Goal: Find specific page/section: Find specific page/section

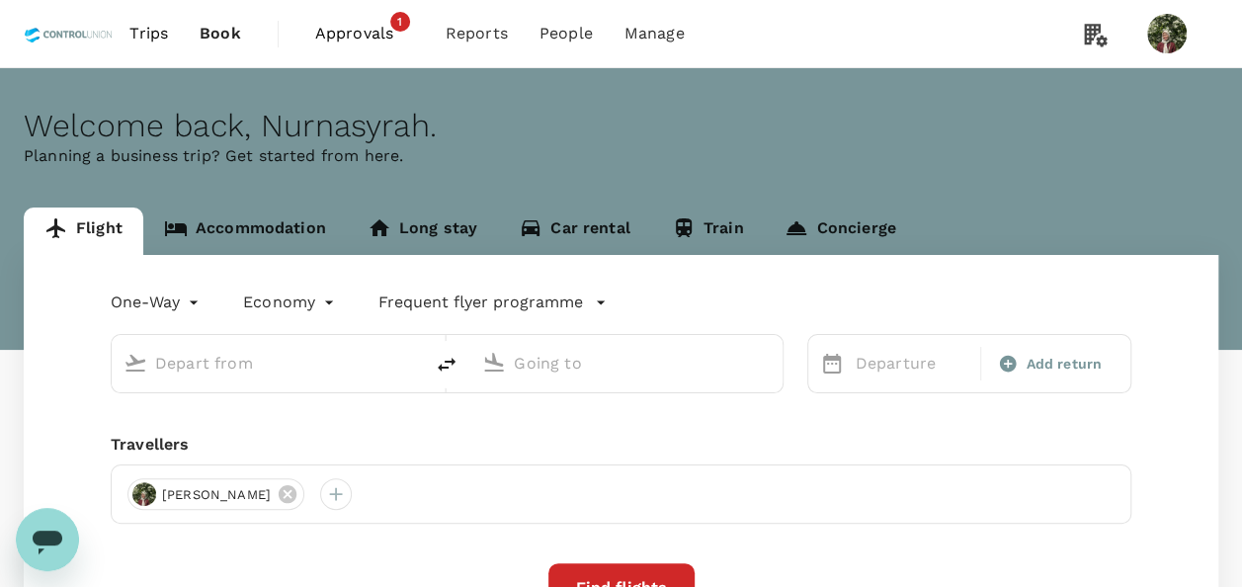
click at [223, 227] on link "Accommodation" at bounding box center [245, 231] width 204 height 47
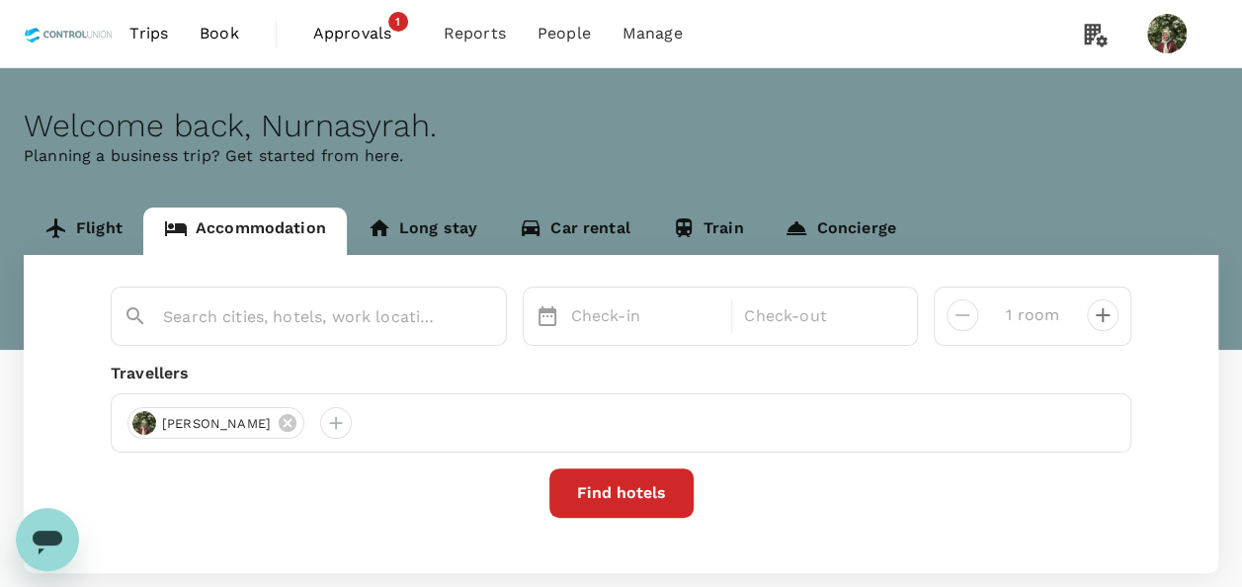
click at [89, 223] on link "Flight" at bounding box center [84, 231] width 120 height 47
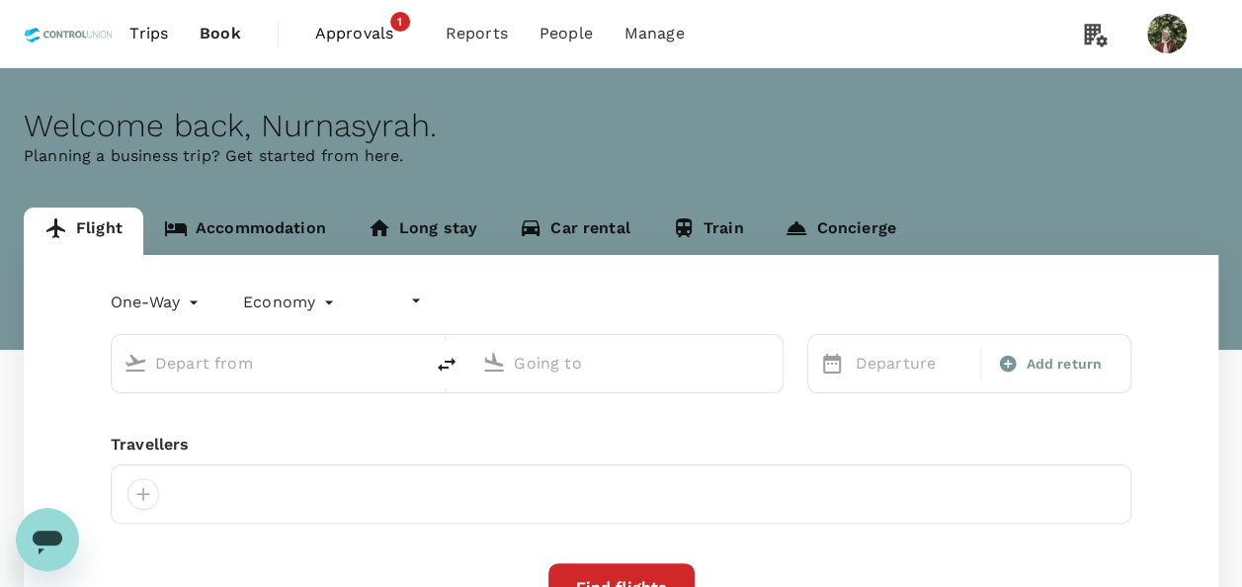
type input "undefined, undefined (any)"
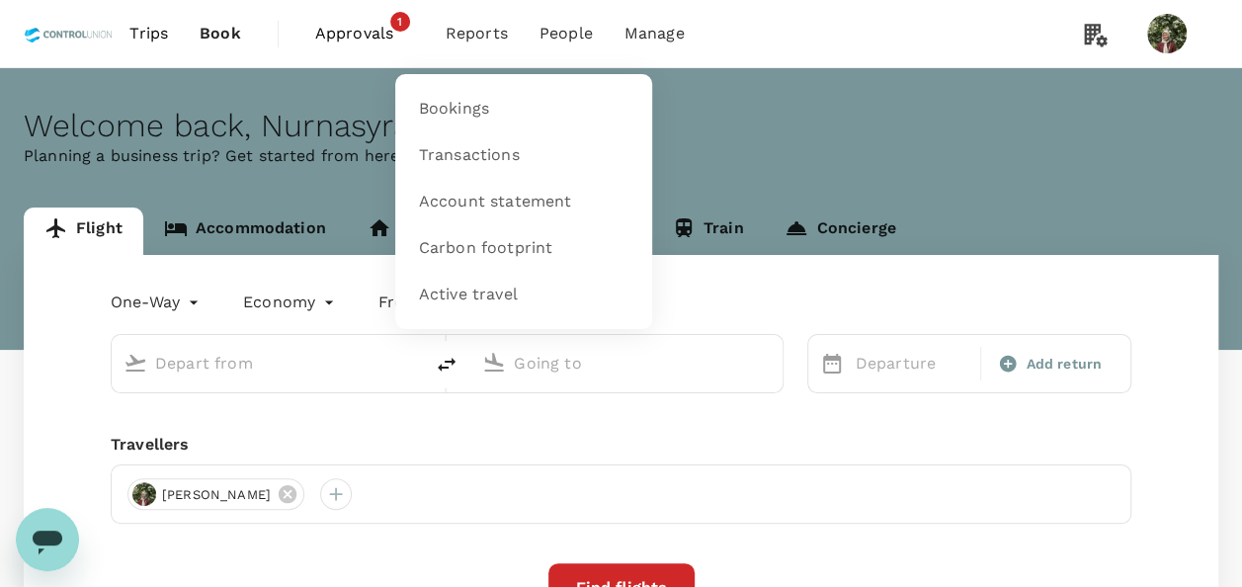
click at [493, 30] on span "Reports" at bounding box center [477, 34] width 62 height 24
click at [494, 198] on span "Account statement" at bounding box center [495, 202] width 153 height 23
